Goal: Information Seeking & Learning: Check status

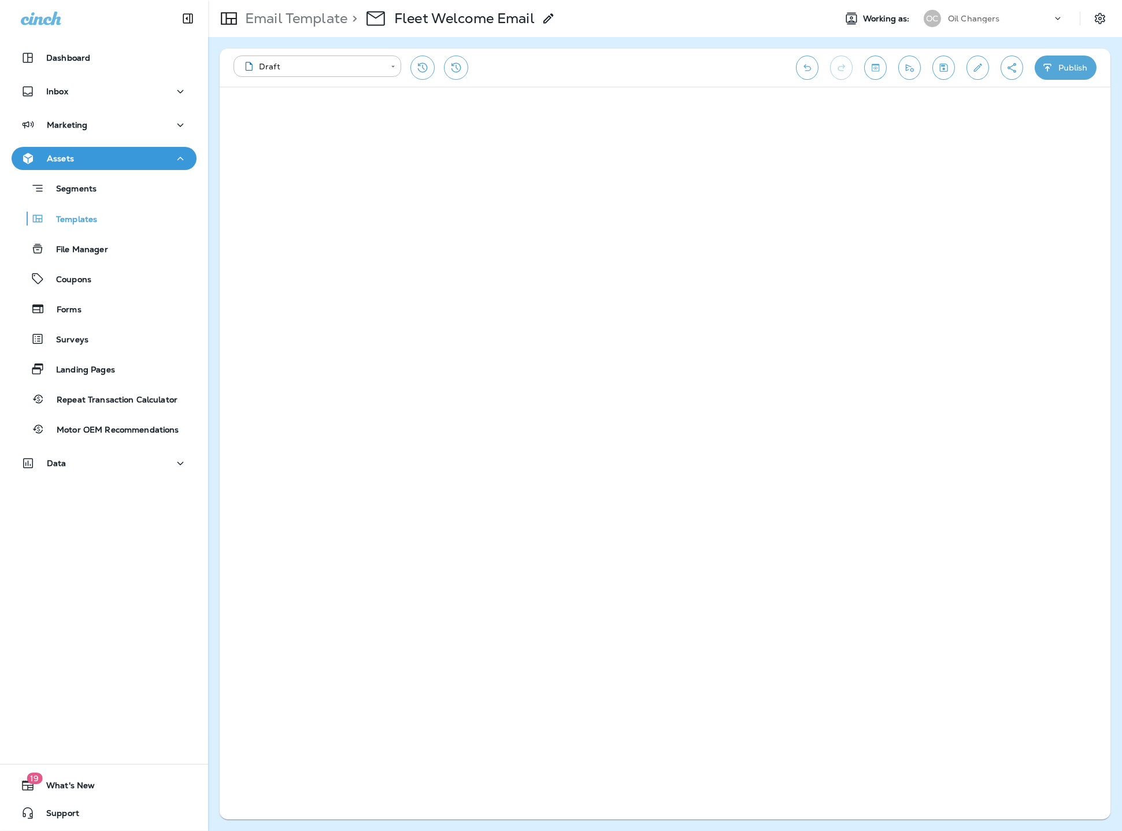
click at [184, 161] on icon "button" at bounding box center [180, 159] width 14 height 14
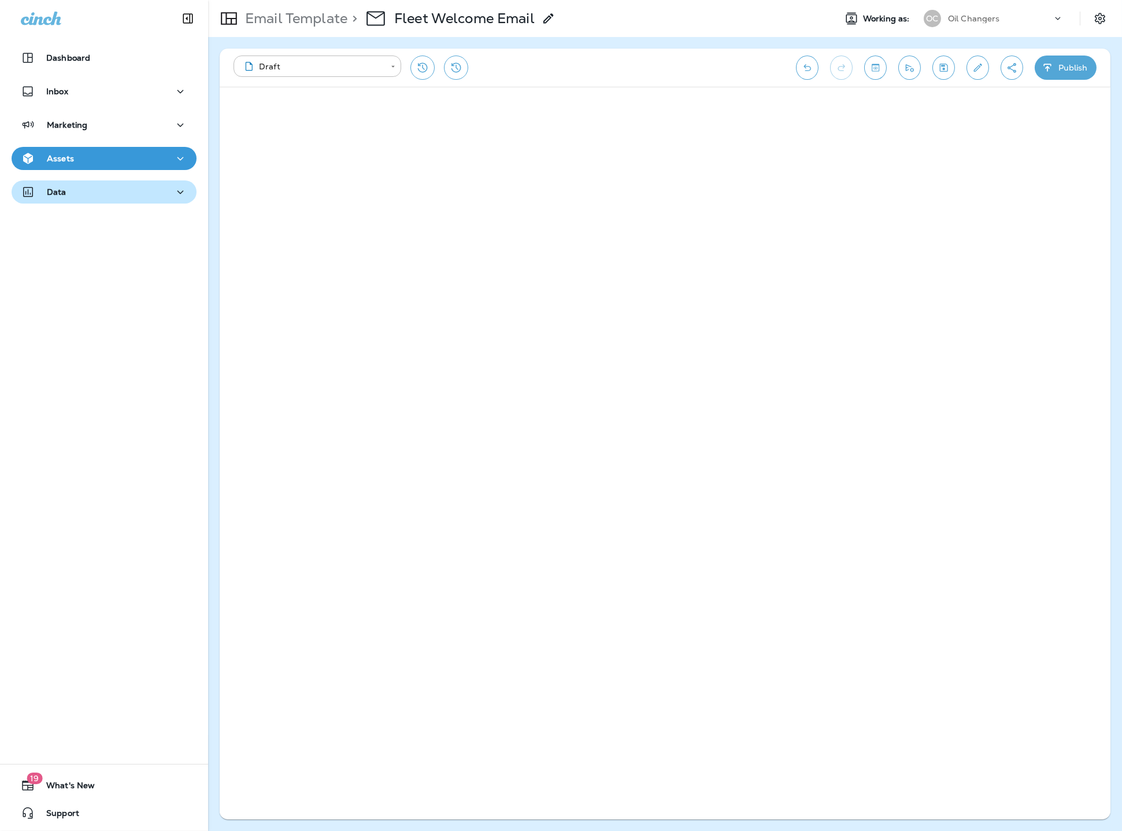
click at [126, 192] on div "Data" at bounding box center [104, 192] width 167 height 14
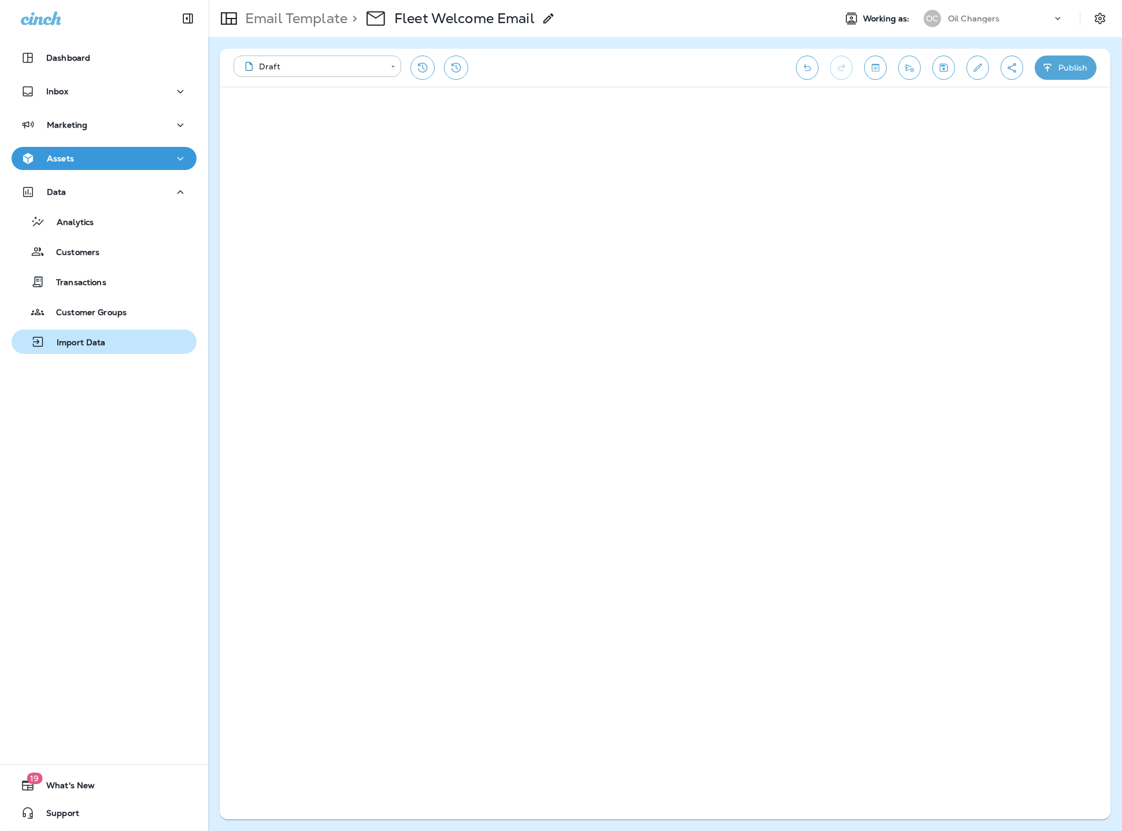
click at [109, 335] on div "Import Data" at bounding box center [104, 341] width 176 height 17
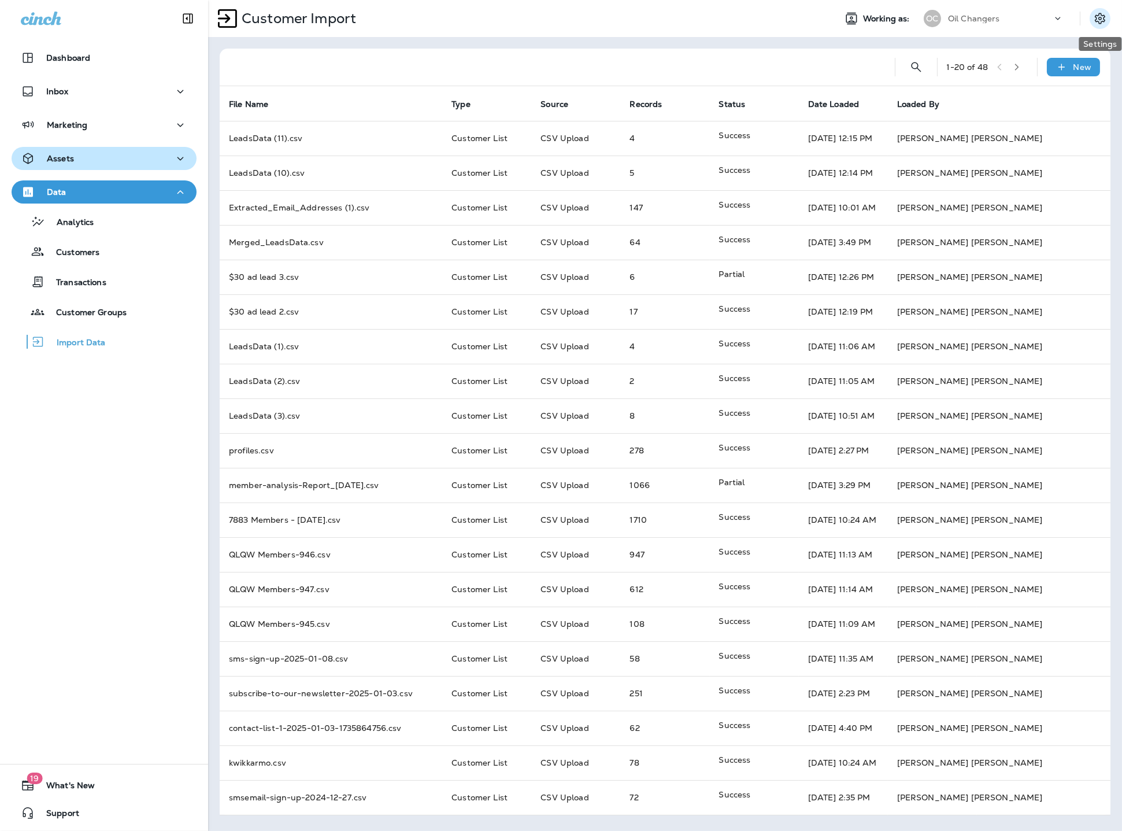
click at [1092, 18] on button "Settings" at bounding box center [1100, 18] width 21 height 21
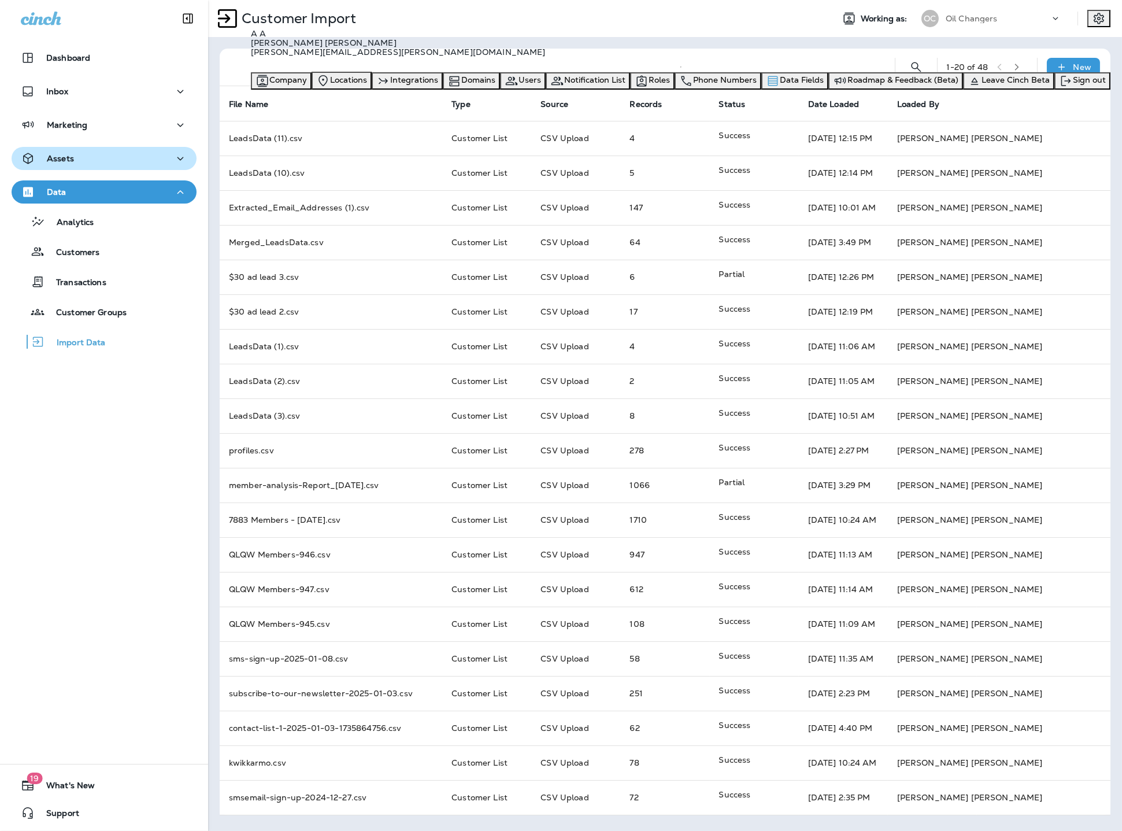
click at [824, 85] on span "Data Fields" at bounding box center [802, 80] width 44 height 10
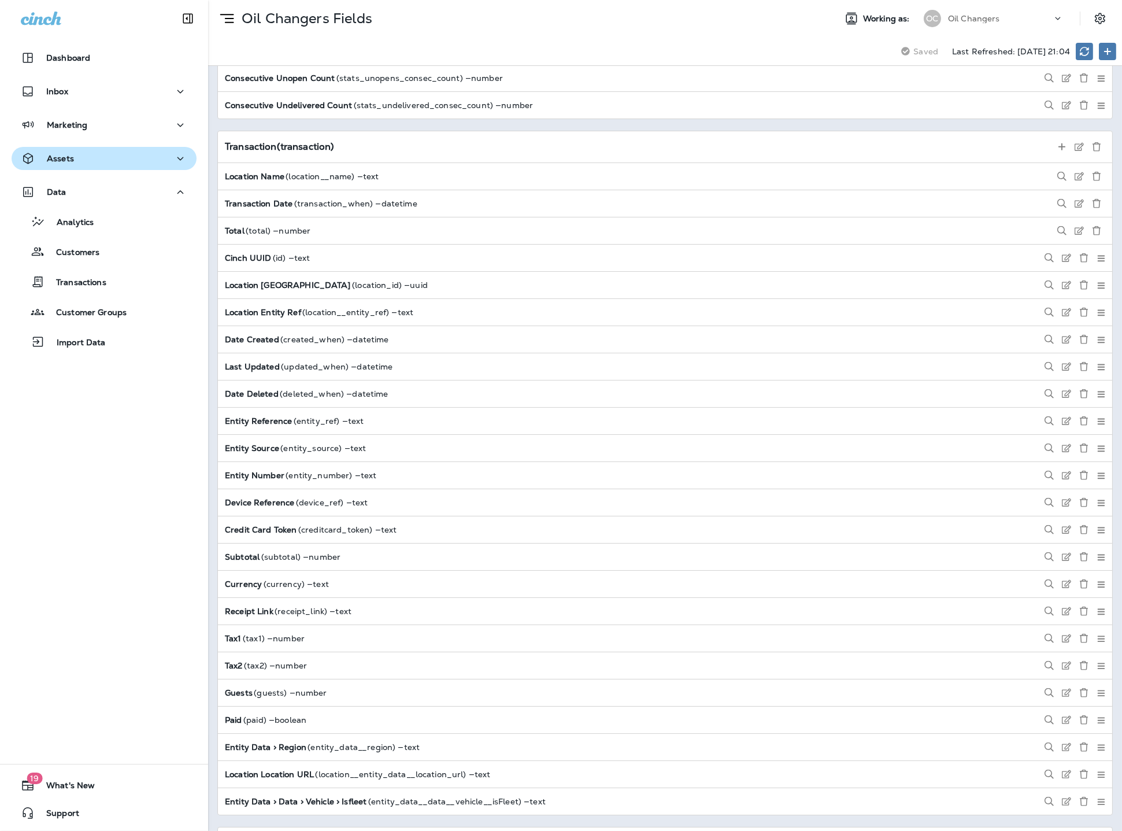
scroll to position [1756, 0]
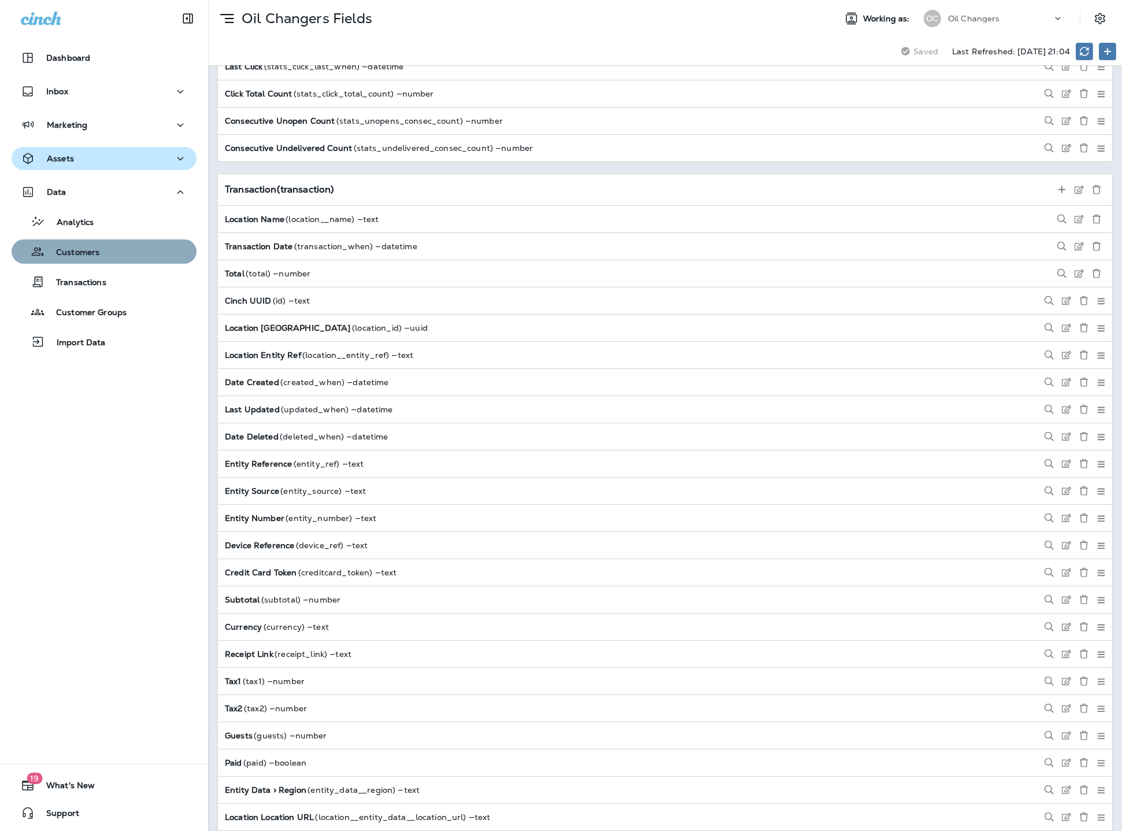
click at [94, 257] on p "Customers" at bounding box center [72, 253] width 55 height 11
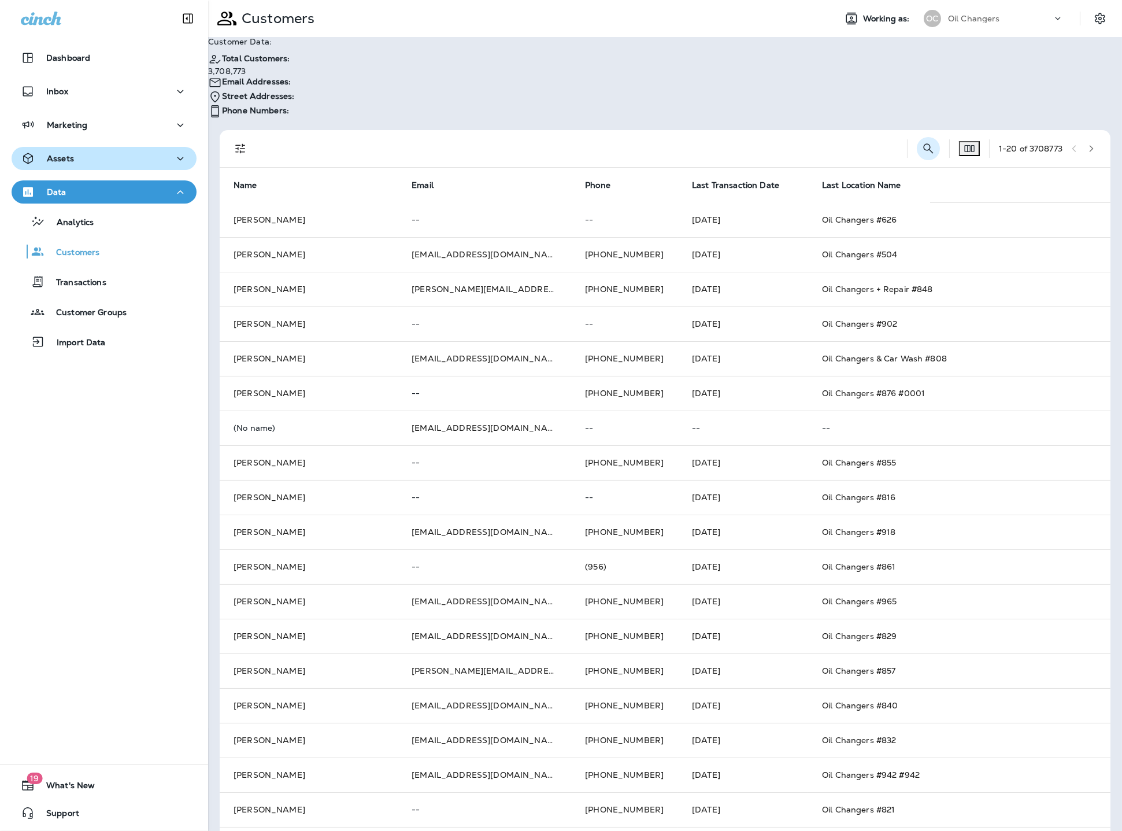
click at [925, 142] on icon "Search Customers" at bounding box center [929, 149] width 14 height 14
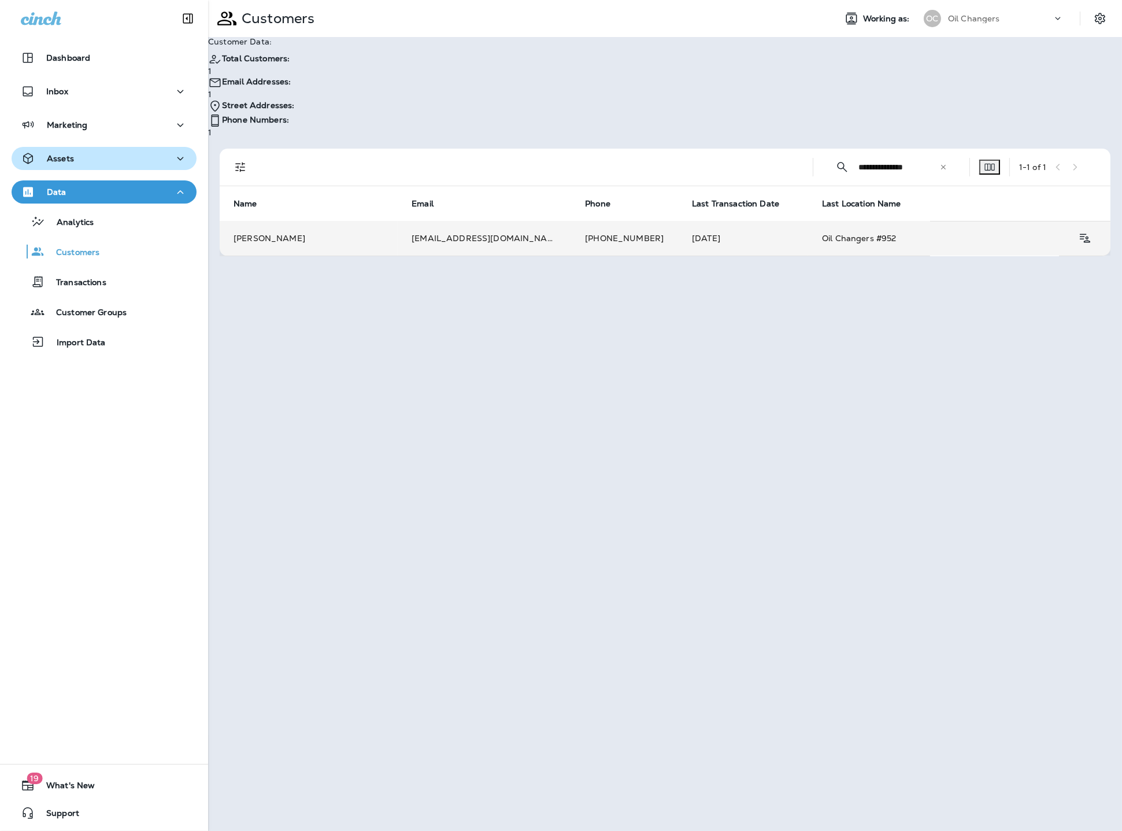
type input "**********"
click at [571, 221] on td "[PHONE_NUMBER]" at bounding box center [624, 238] width 107 height 35
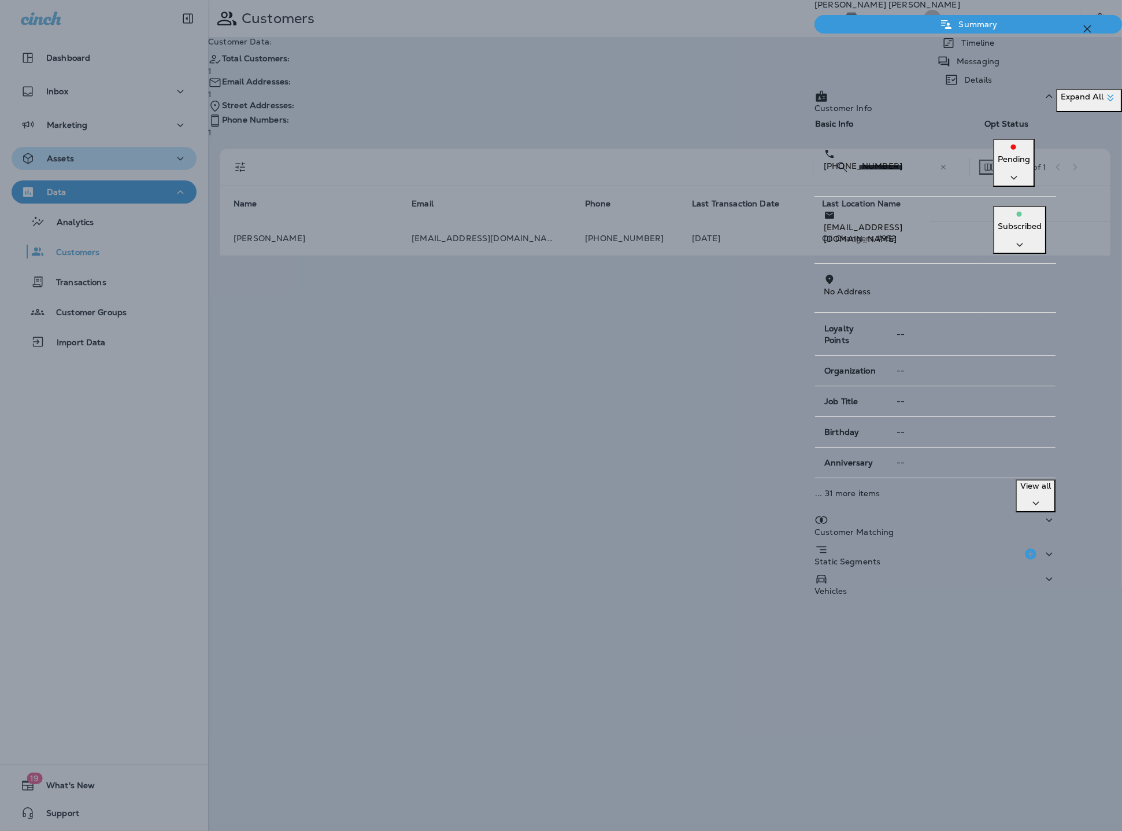
click at [956, 47] on p "Timeline" at bounding box center [975, 42] width 39 height 9
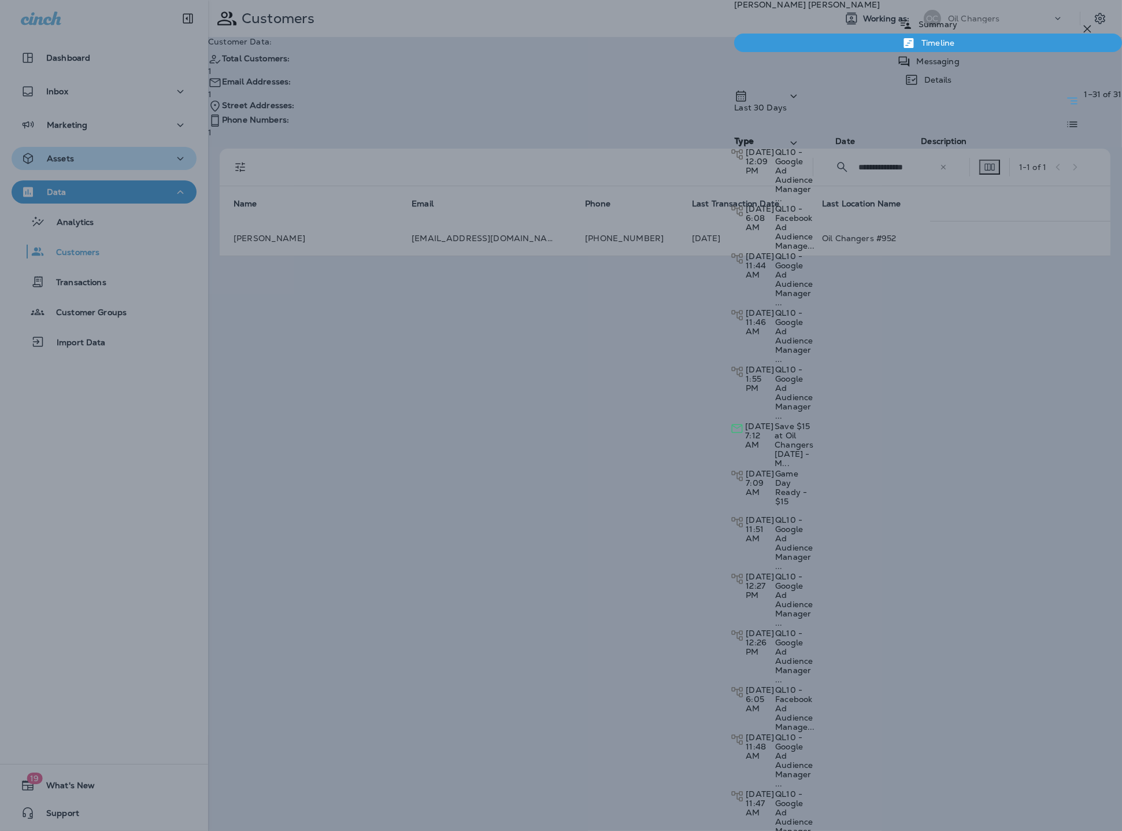
click at [801, 136] on div "Type" at bounding box center [767, 159] width 67 height 47
click at [874, 189] on p "Transaction" at bounding box center [851, 190] width 46 height 9
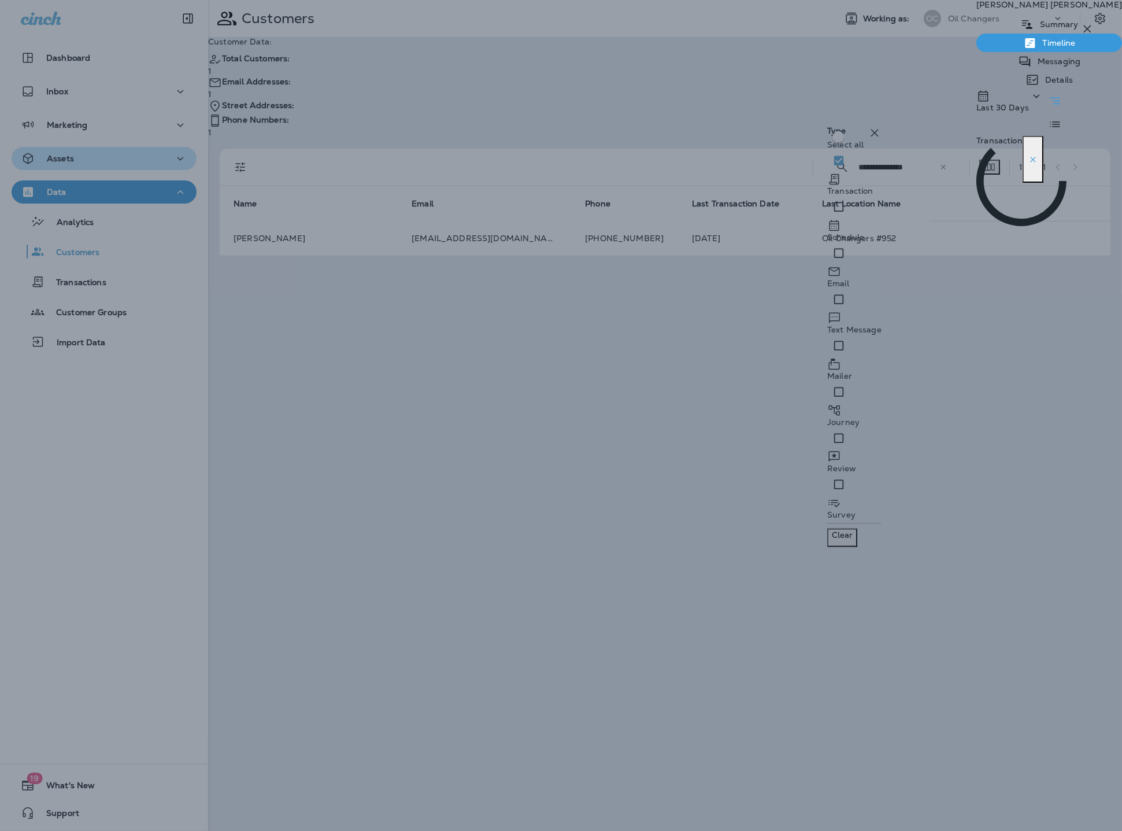
click at [977, 110] on div "Last 30 Days" at bounding box center [1010, 112] width 67 height 47
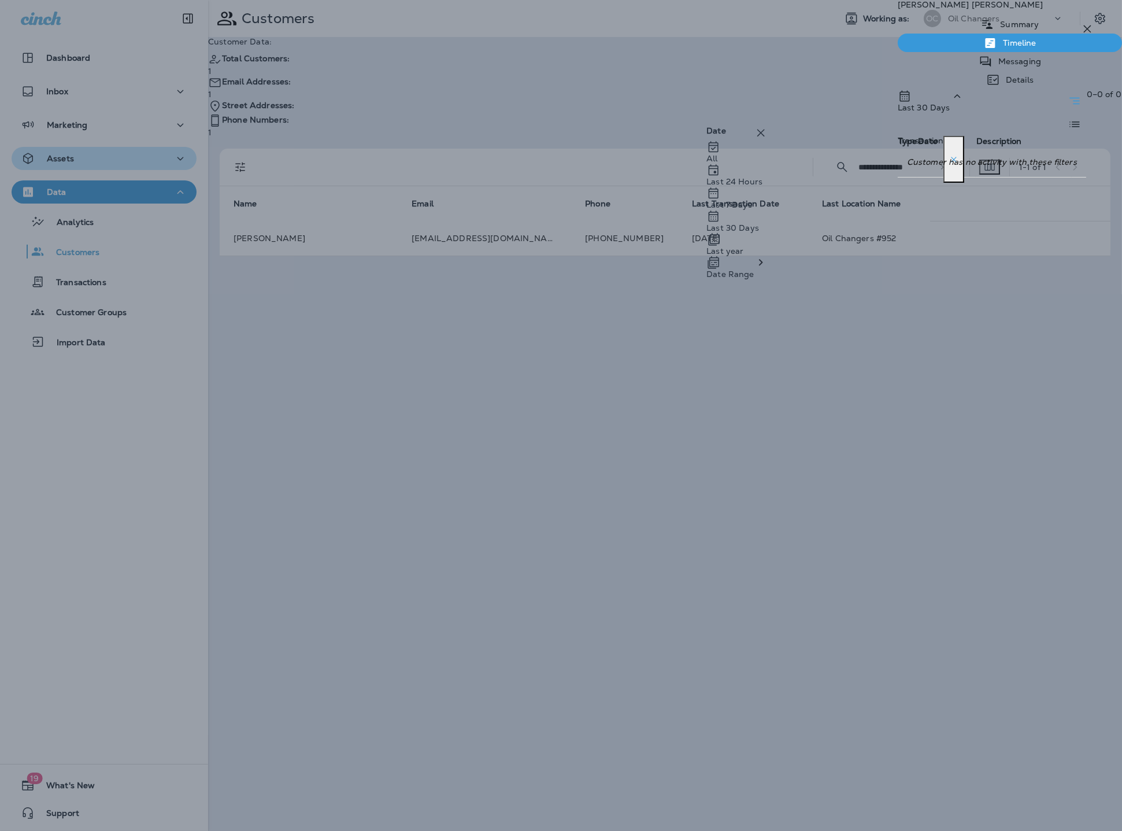
click at [764, 161] on div "All" at bounding box center [737, 151] width 61 height 23
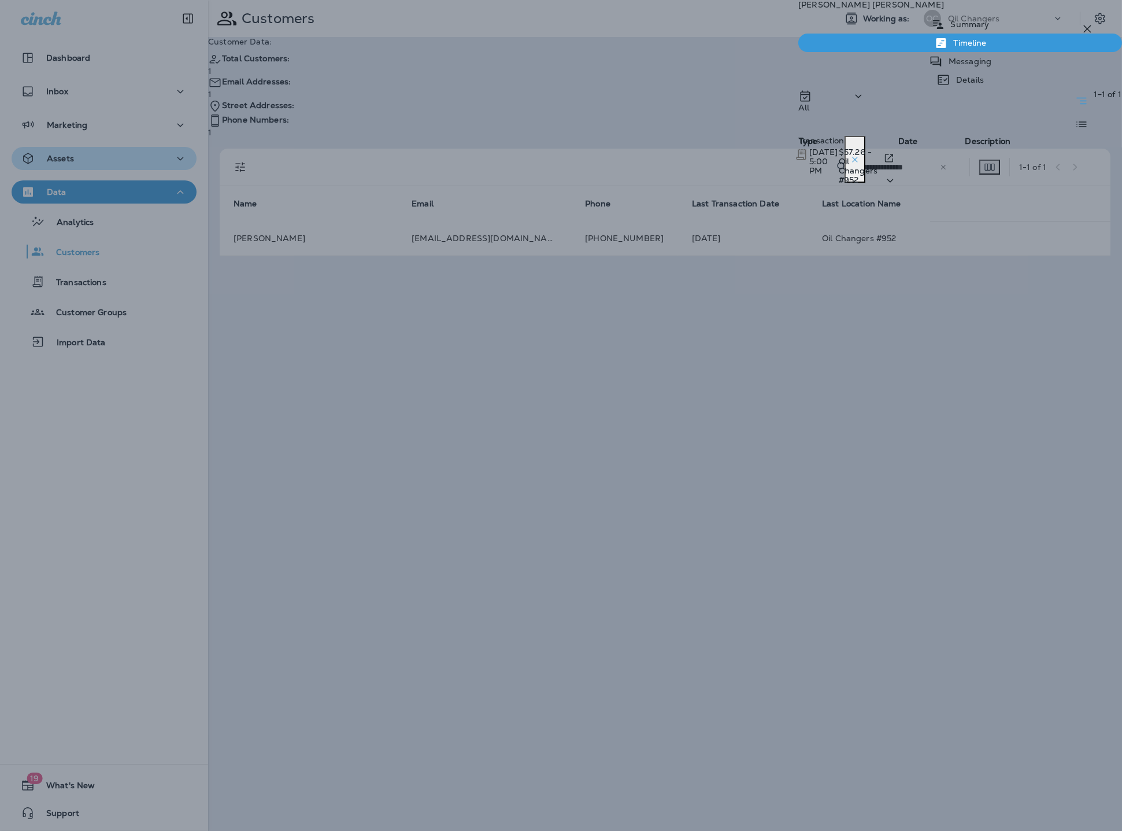
click at [878, 183] on span "$57.26 - Oil Changers #952" at bounding box center [858, 166] width 39 height 38
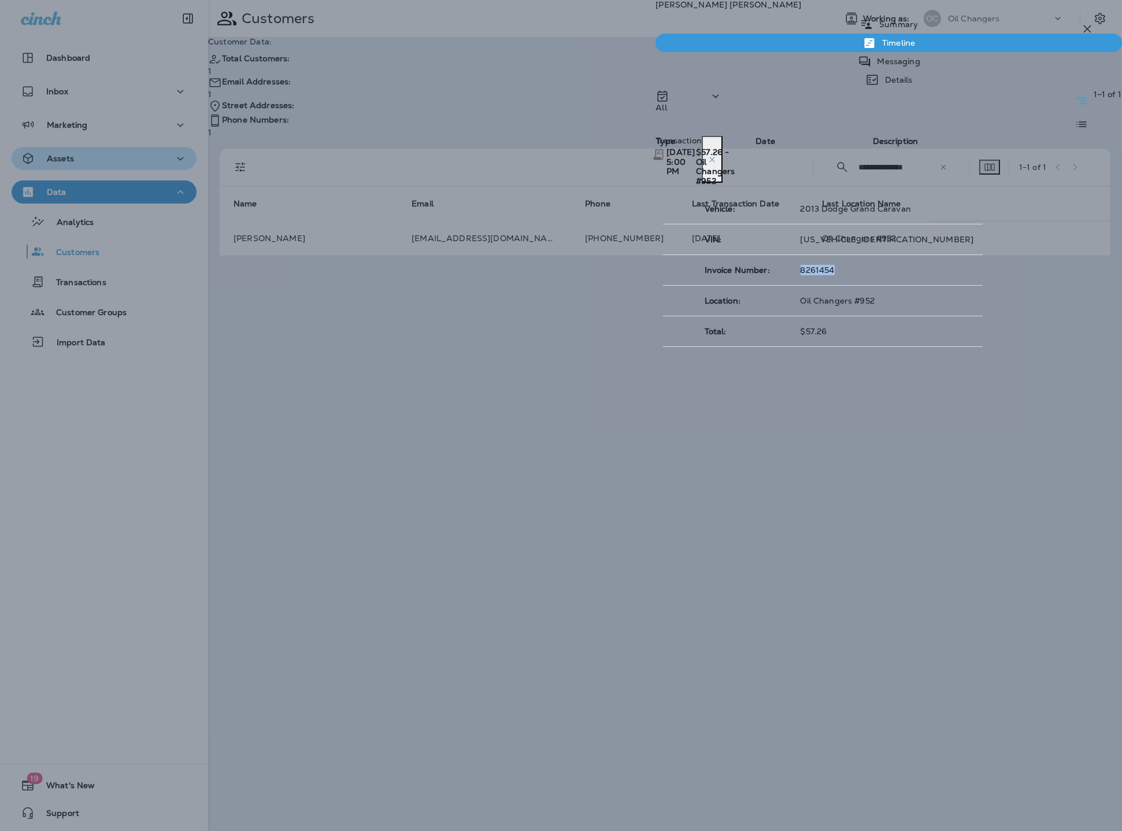
drag, startPoint x: 890, startPoint y: 273, endPoint x: 930, endPoint y: 271, distance: 40.0
click at [930, 271] on p "8261454" at bounding box center [887, 269] width 173 height 9
click at [874, 29] on p "Summary" at bounding box center [896, 24] width 45 height 9
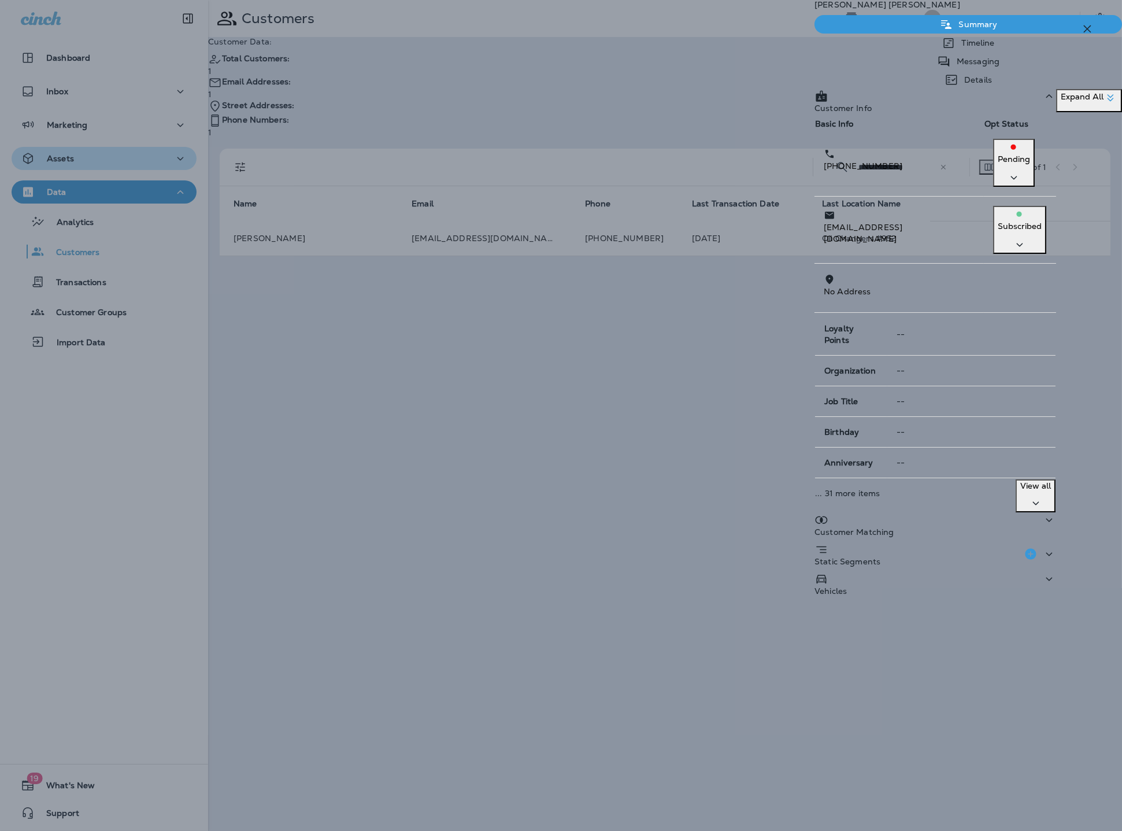
click at [554, 372] on div "[PERSON_NAME] Summary Timeline Messaging Details Customer Info Basic Info Opt S…" at bounding box center [561, 415] width 1122 height 831
